Goal: Communication & Community: Answer question/provide support

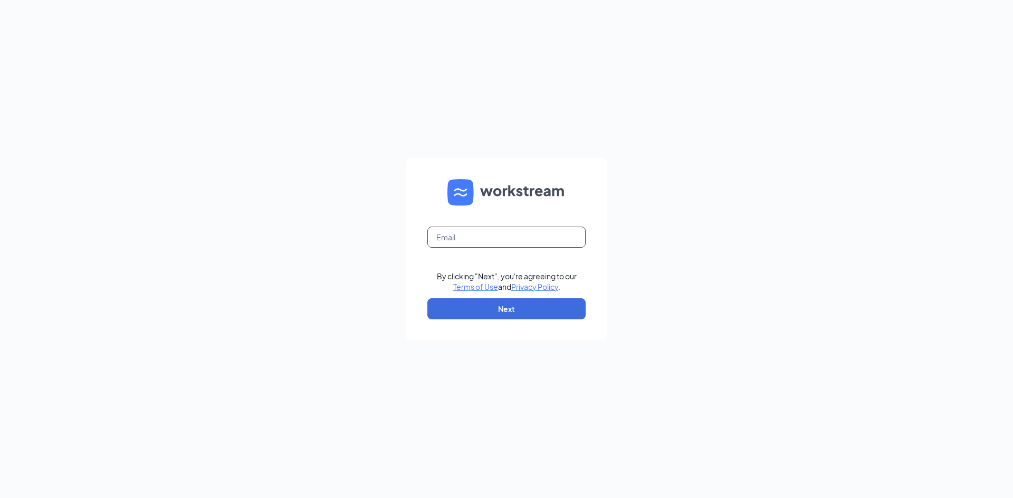
click at [505, 231] on input "text" at bounding box center [506, 237] width 158 height 21
type input "m"
type input "Mys.mgr@scrivanos.com"
click at [523, 306] on button "Next" at bounding box center [506, 309] width 158 height 21
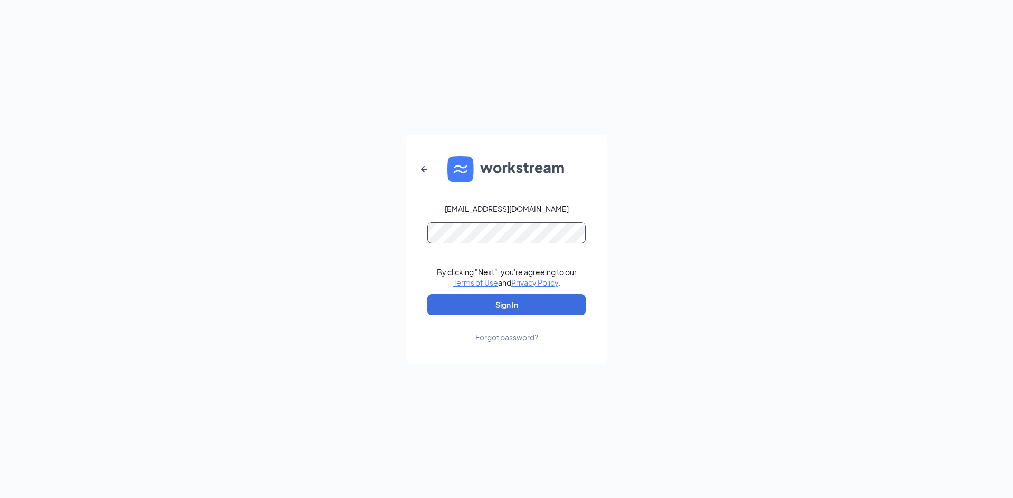
click at [427, 294] on button "Sign In" at bounding box center [506, 304] width 158 height 21
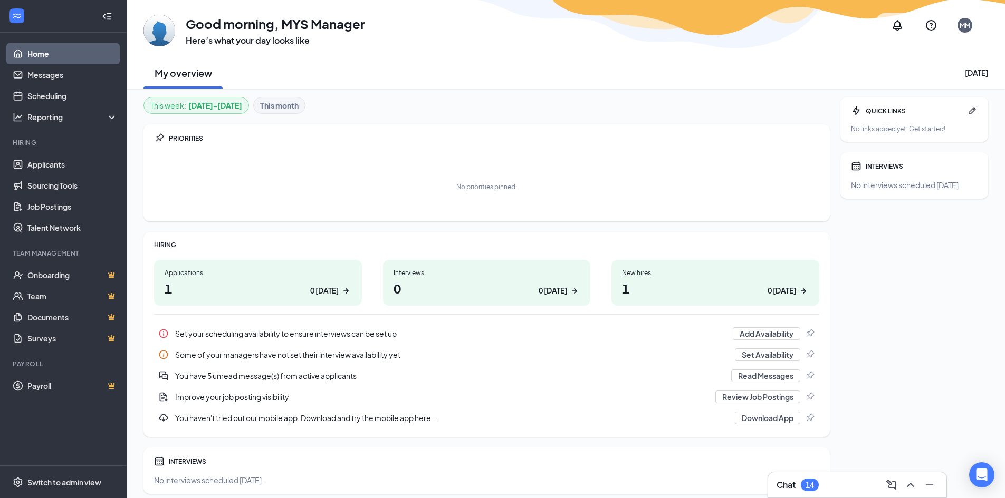
click at [810, 483] on div "14" at bounding box center [809, 485] width 8 height 9
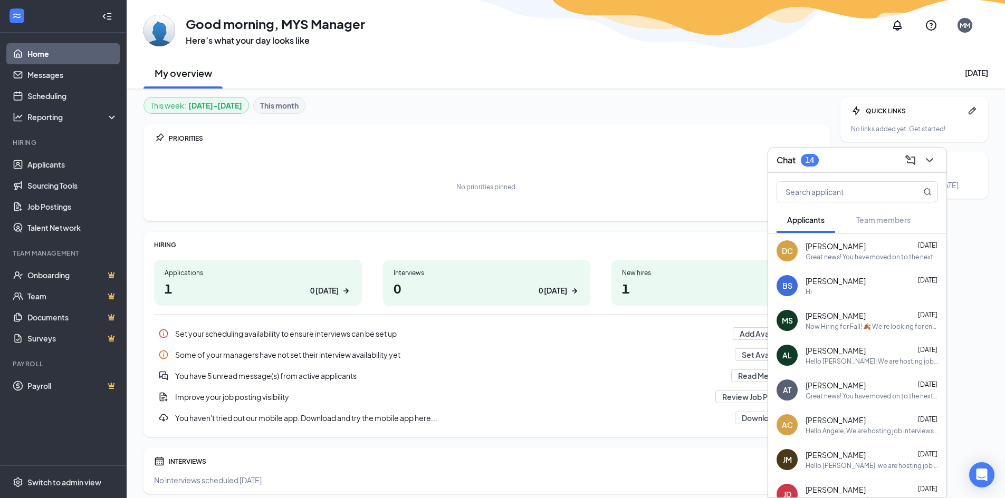
click at [821, 280] on span "[PERSON_NAME]" at bounding box center [835, 281] width 60 height 11
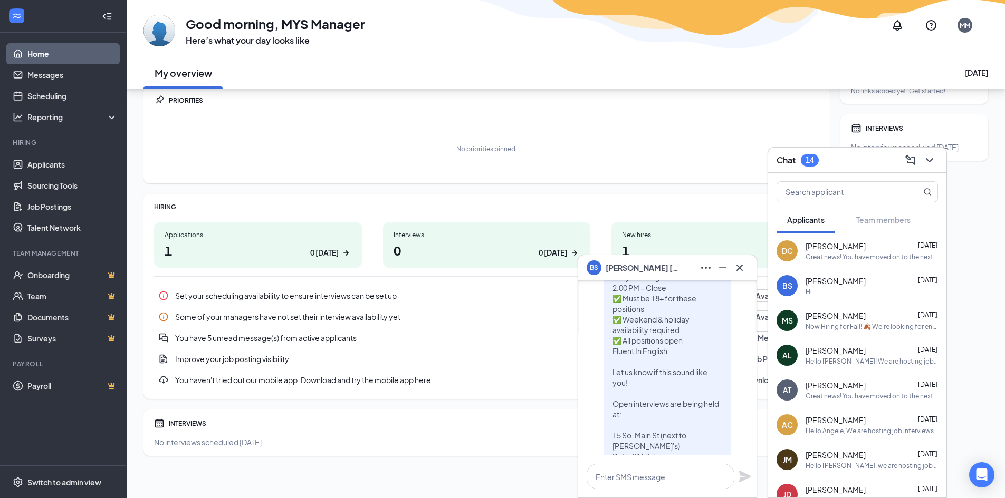
scroll to position [-211, 0]
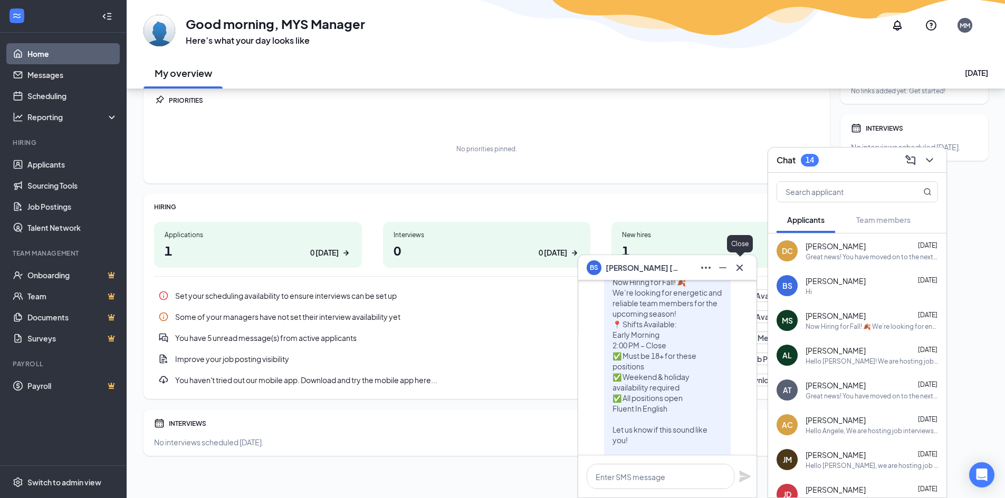
click at [741, 273] on icon "Cross" at bounding box center [739, 268] width 13 height 13
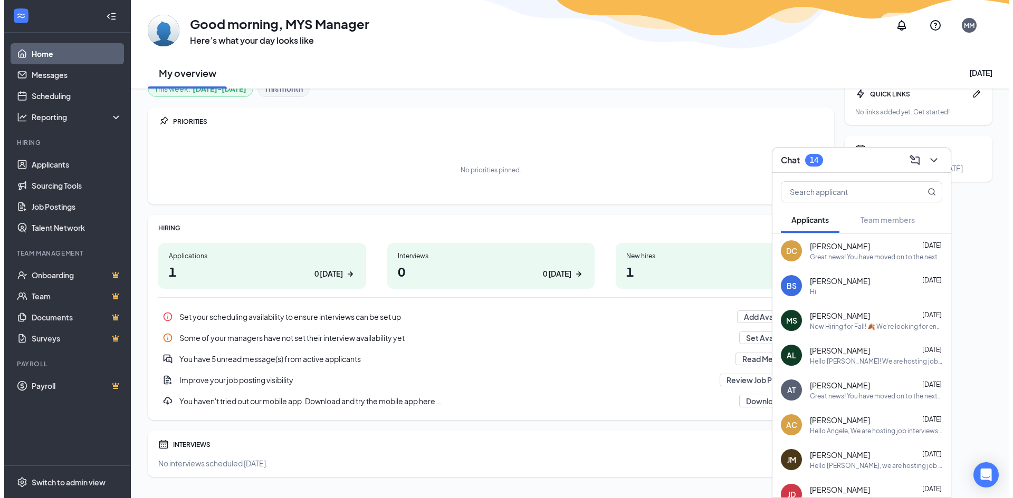
scroll to position [0, 0]
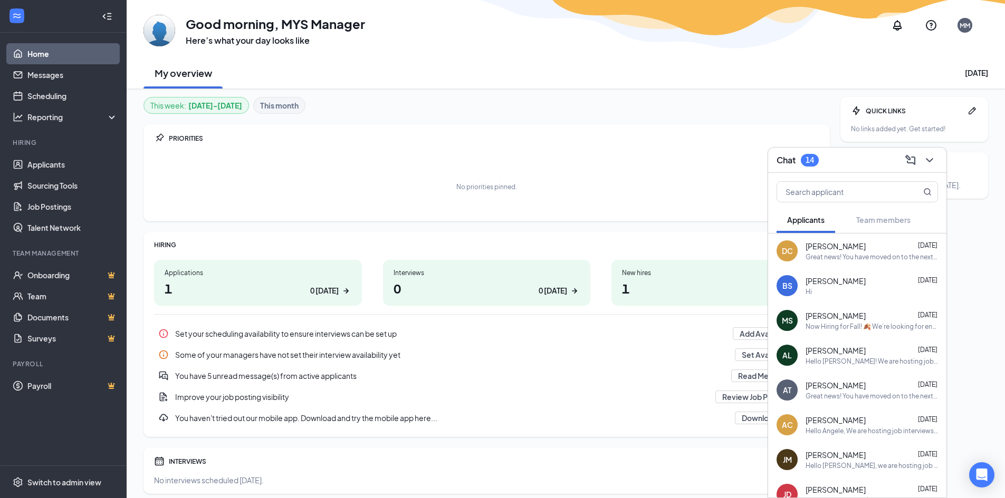
click at [687, 164] on div "No priorities pinned." at bounding box center [486, 186] width 665 height 53
click at [57, 161] on link "Applicants" at bounding box center [72, 164] width 90 height 21
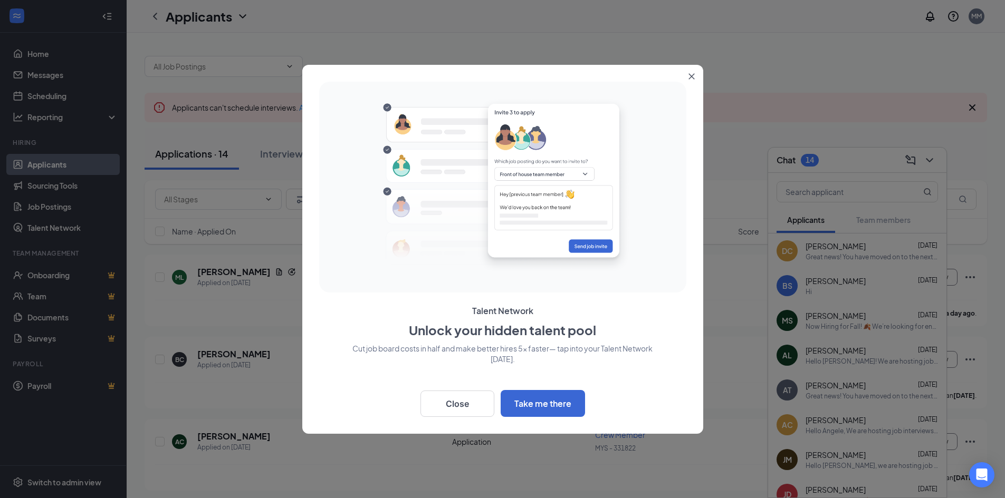
click at [695, 73] on button "Close" at bounding box center [693, 74] width 19 height 19
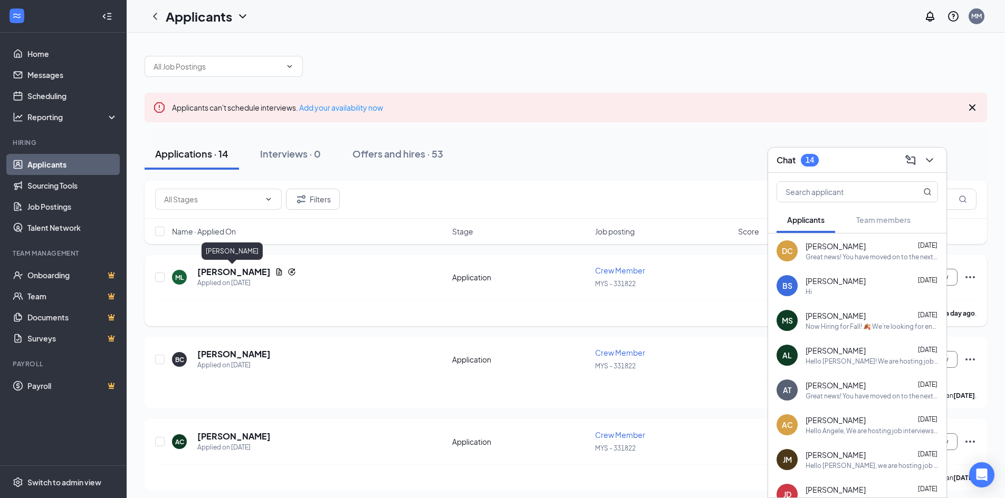
click at [217, 274] on h5 "[PERSON_NAME]" at bounding box center [233, 272] width 73 height 12
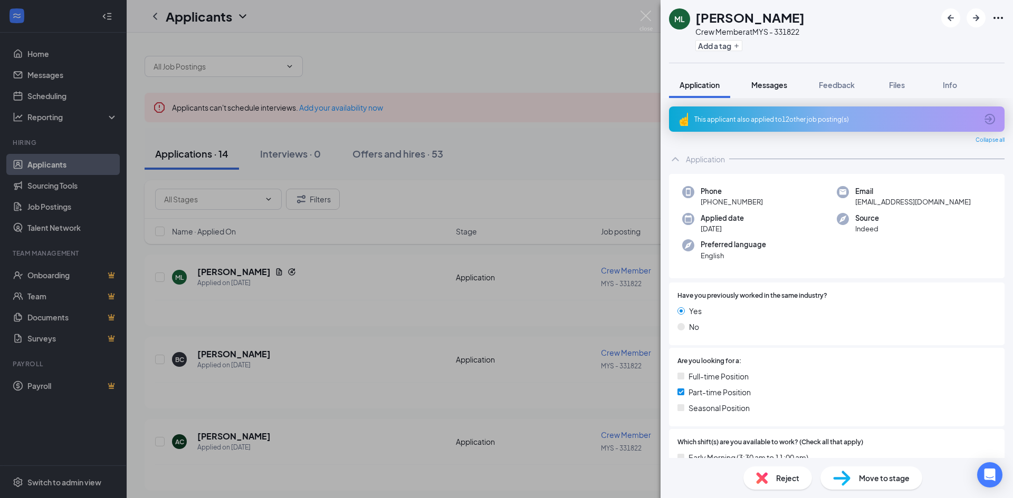
click at [775, 86] on span "Messages" at bounding box center [769, 84] width 36 height 9
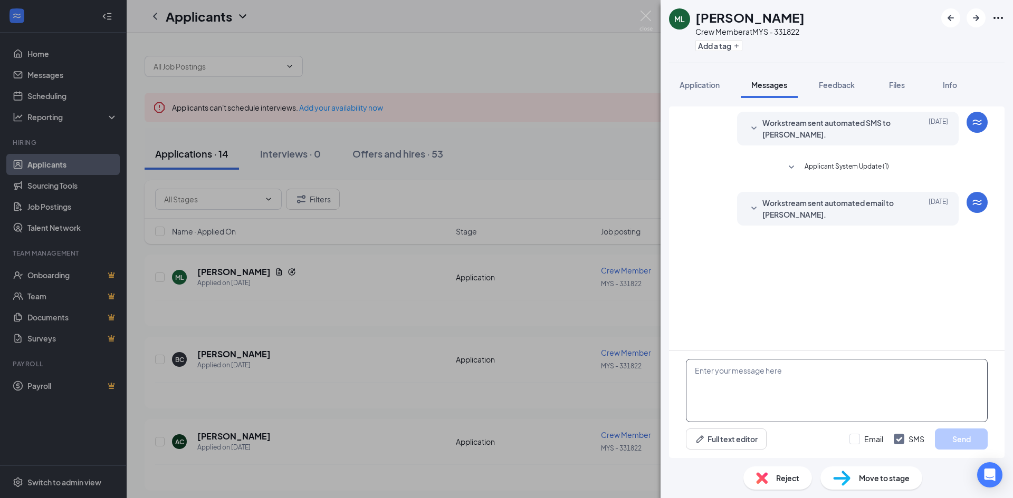
click at [718, 385] on textarea at bounding box center [837, 390] width 302 height 63
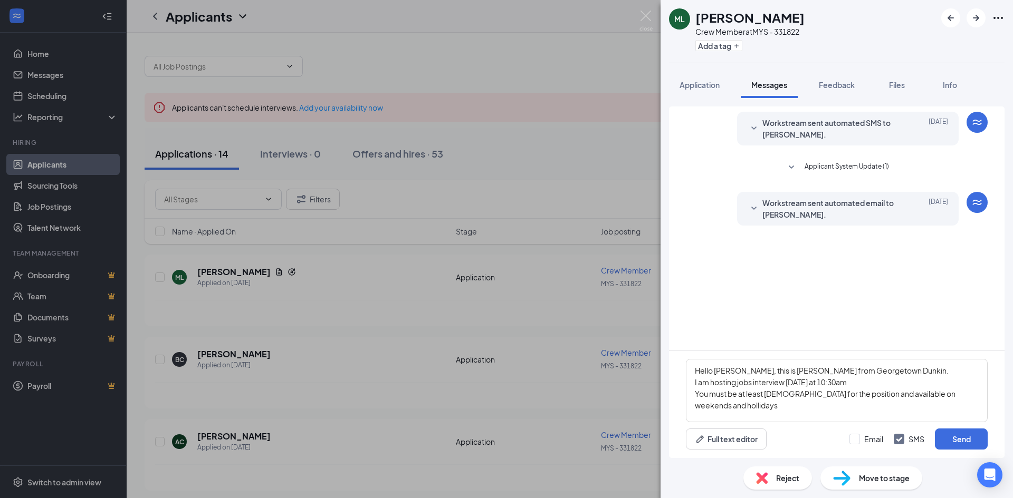
click at [717, 289] on div "Workstream sent automated SMS to [PERSON_NAME]. [DATE] Hi [PERSON_NAME], thank …" at bounding box center [836, 229] width 335 height 244
click at [718, 408] on textarea "Hello [PERSON_NAME], this is [PERSON_NAME] from Georgetown Dunkin. I am hosting…" at bounding box center [837, 390] width 302 height 63
click at [724, 407] on textarea "Hello [PERSON_NAME], this is [PERSON_NAME] from Georgetown Dunkin. I am hosting…" at bounding box center [837, 390] width 302 height 63
click at [718, 407] on textarea "Hello [PERSON_NAME], this is [PERSON_NAME] from Georgetown Dunkin. I am hosting…" at bounding box center [837, 390] width 302 height 63
click at [735, 406] on textarea "Hello [PERSON_NAME], this is [PERSON_NAME] from Georgetown Dunkin. I am hosting…" at bounding box center [837, 390] width 302 height 63
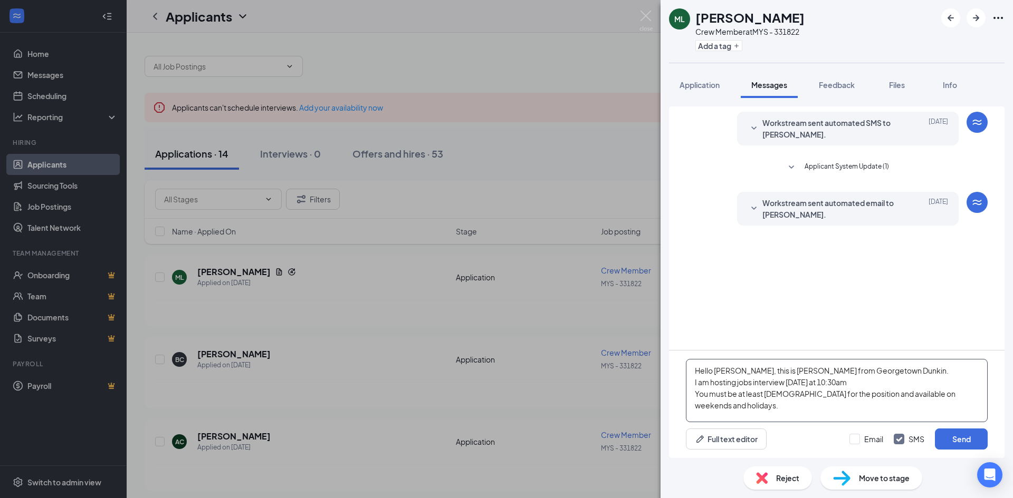
click at [752, 386] on textarea "Hello [PERSON_NAME], this is [PERSON_NAME] from Georgetown Dunkin. I am hosting…" at bounding box center [837, 390] width 302 height 63
click at [782, 384] on textarea "Hello [PERSON_NAME], this is [PERSON_NAME] from Georgetown Dunkin. I am hosting…" at bounding box center [837, 390] width 302 height 63
click at [734, 408] on textarea "Hello [PERSON_NAME], this is [PERSON_NAME] from Georgetown Dunkin. I am hosting…" at bounding box center [837, 390] width 302 height 63
click at [792, 406] on textarea "Hello [PERSON_NAME], this is [PERSON_NAME] from Georgetown Dunkin. I am hosting…" at bounding box center [837, 390] width 302 height 63
click at [886, 406] on textarea "Hello [PERSON_NAME], this is [PERSON_NAME] from Georgetown Dunkin. I am hosting…" at bounding box center [837, 390] width 302 height 63
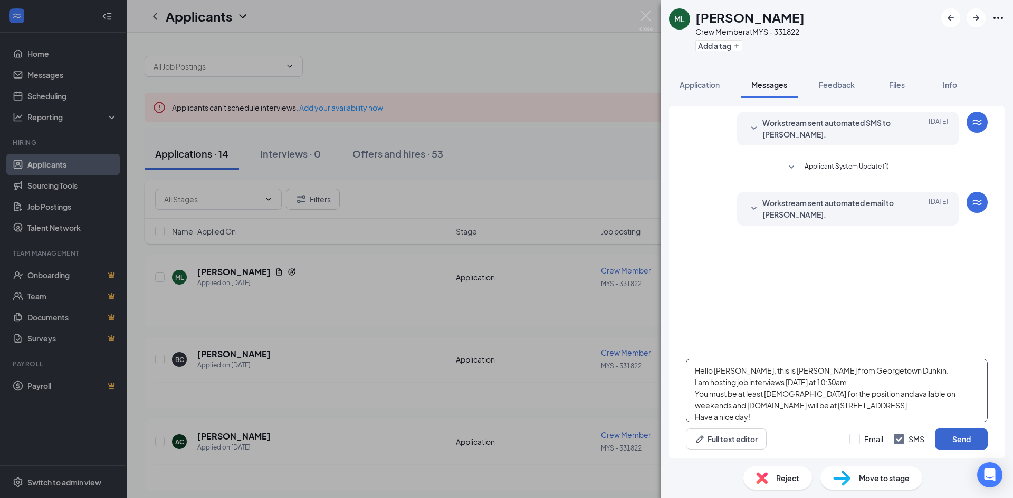
type textarea "Hello [PERSON_NAME], this is [PERSON_NAME] from Georgetown Dunkin. I am hosting…"
click at [972, 438] on button "Send" at bounding box center [961, 439] width 53 height 21
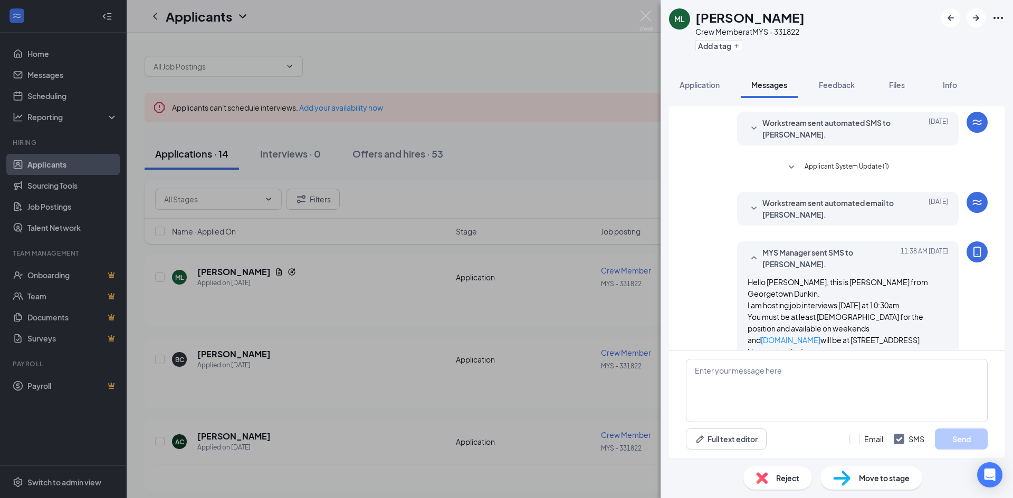
scroll to position [12, 0]
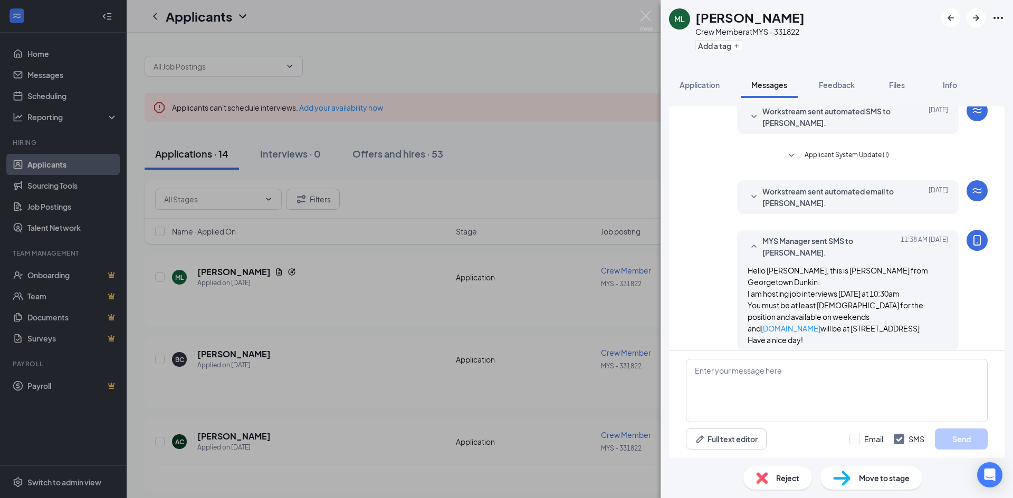
click at [219, 354] on div "[PERSON_NAME] Crew Member at MYS - 331822 Add a tag Application Messages Feedba…" at bounding box center [506, 249] width 1013 height 498
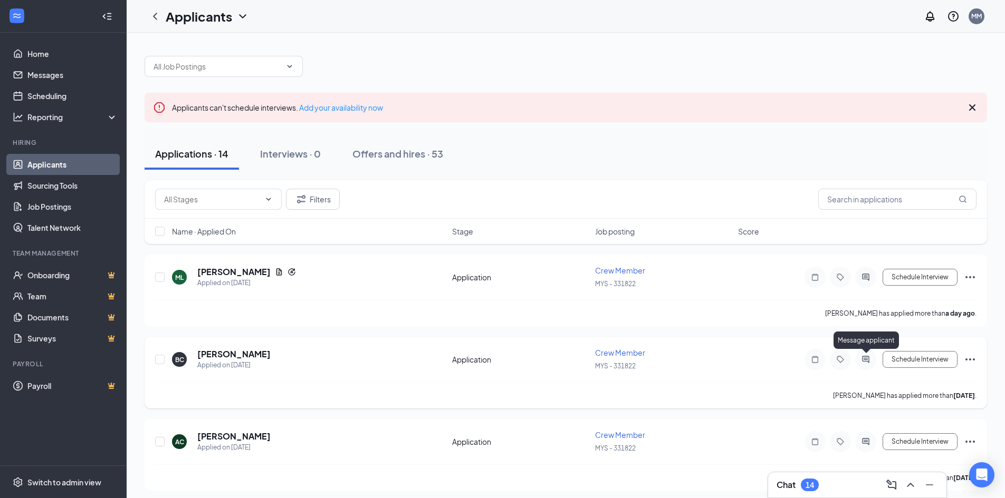
click at [866, 361] on icon "ActiveChat" at bounding box center [865, 360] width 13 height 8
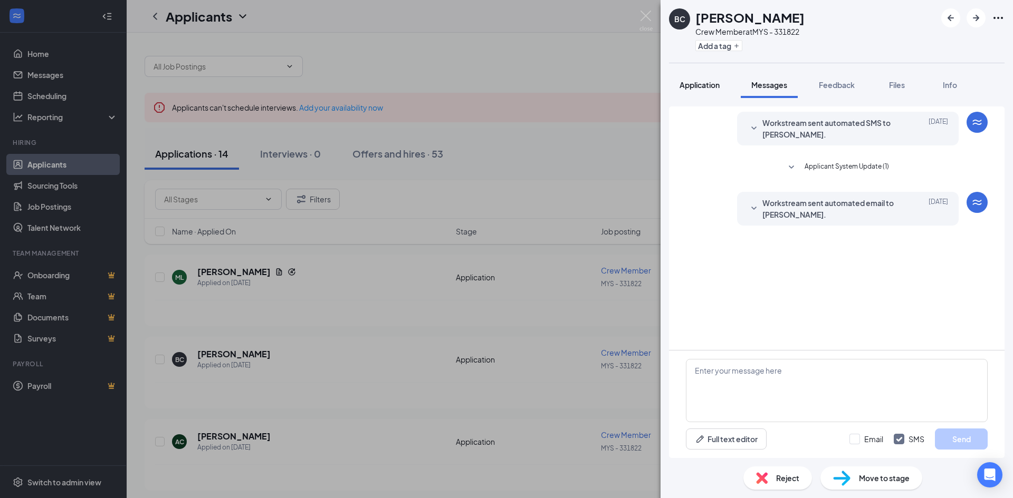
click at [713, 84] on span "Application" at bounding box center [699, 84] width 40 height 9
